Goal: Task Accomplishment & Management: Use online tool/utility

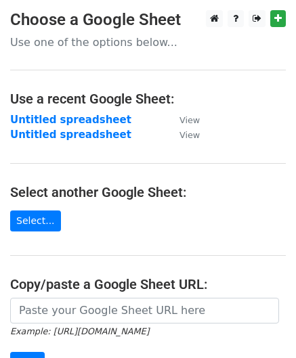
scroll to position [192, 0]
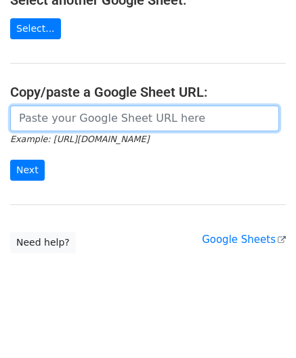
click at [84, 118] on input "url" at bounding box center [144, 119] width 268 height 26
paste input "[URL][DOMAIN_NAME]"
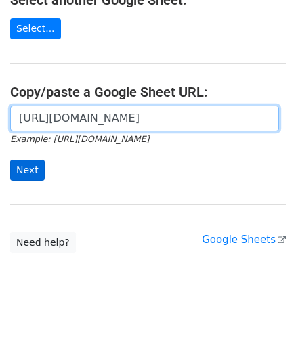
scroll to position [0, 297]
type input "[URL][DOMAIN_NAME]"
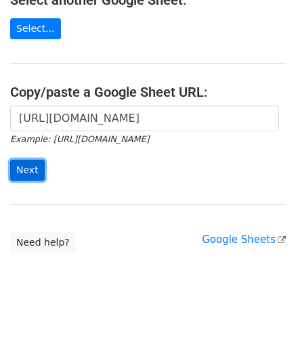
drag, startPoint x: 24, startPoint y: 167, endPoint x: 24, endPoint y: 175, distance: 8.1
click at [24, 166] on input "Next" at bounding box center [27, 170] width 34 height 21
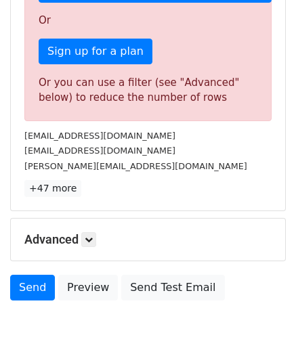
scroll to position [457, 0]
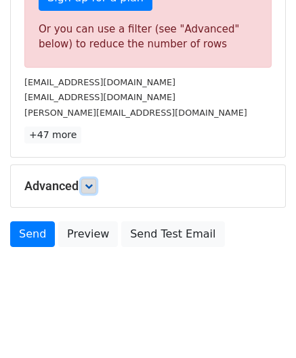
click at [95, 183] on link at bounding box center [88, 186] width 15 height 15
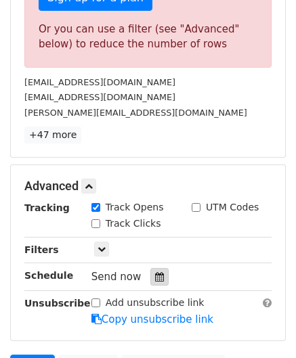
click at [156, 272] on icon at bounding box center [159, 276] width 9 height 9
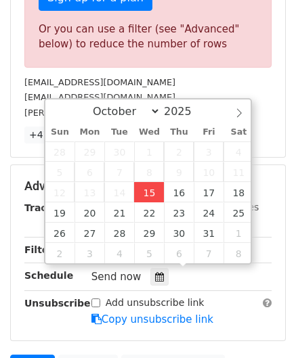
type input "[DATE] 12:00"
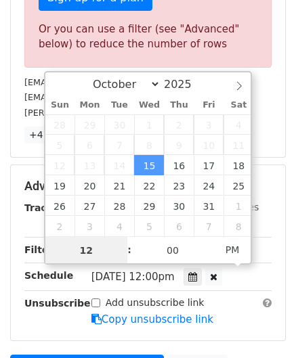
paste input "6"
type input "6"
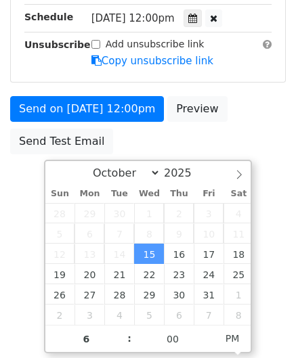
type input "[DATE] 18:00"
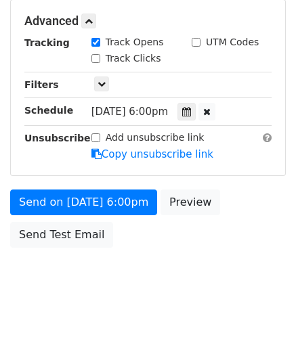
scroll to position [620, 0]
